Goal: Go to known website: Access a specific website the user already knows

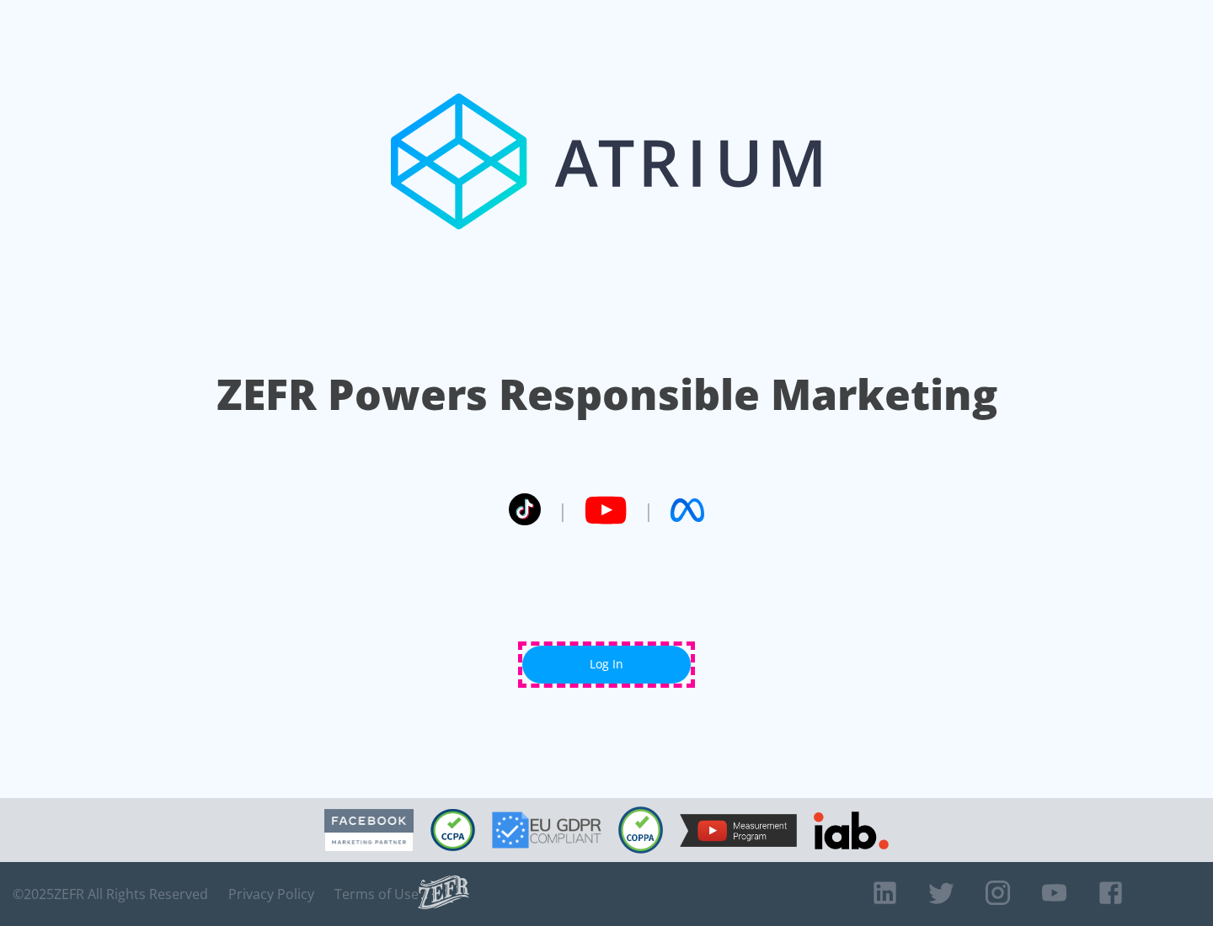
click at [606, 665] on link "Log In" at bounding box center [606, 665] width 168 height 38
